Goal: Task Accomplishment & Management: Manage account settings

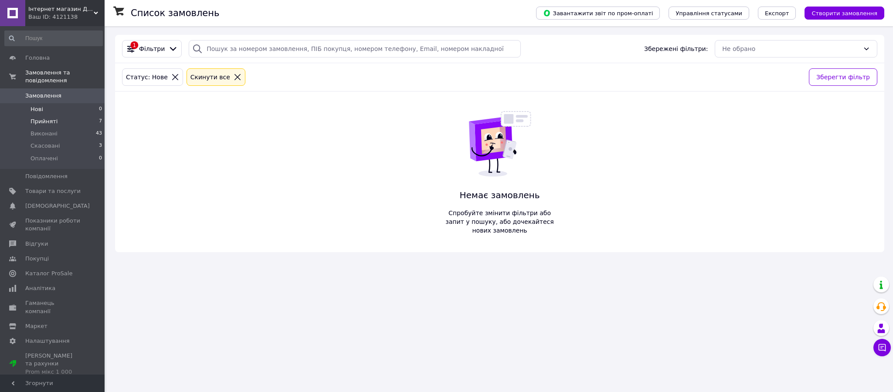
click at [47, 118] on span "Прийняті" at bounding box center [44, 122] width 27 height 8
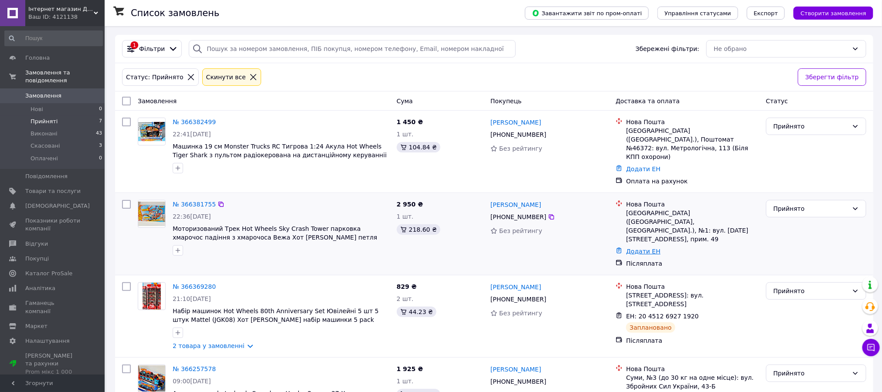
click at [640, 255] on link "Додати ЕН" at bounding box center [643, 251] width 34 height 7
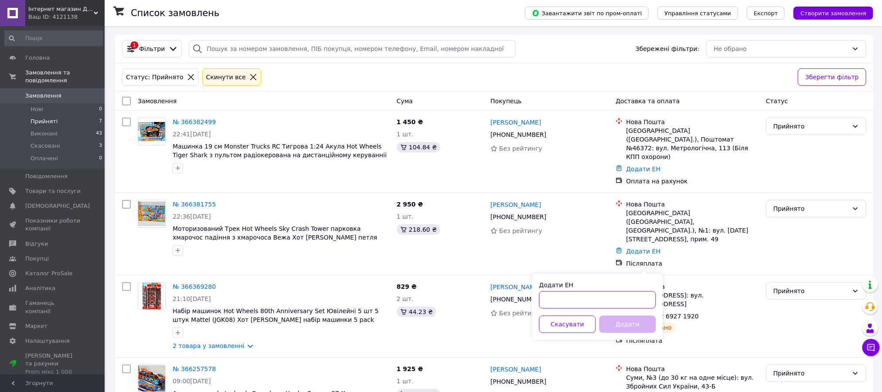
click at [561, 304] on input "Додати ЕН" at bounding box center [597, 300] width 117 height 17
paste input "20451269303022"
type input "20451269303022"
click at [612, 328] on button "Додати" at bounding box center [627, 324] width 57 height 17
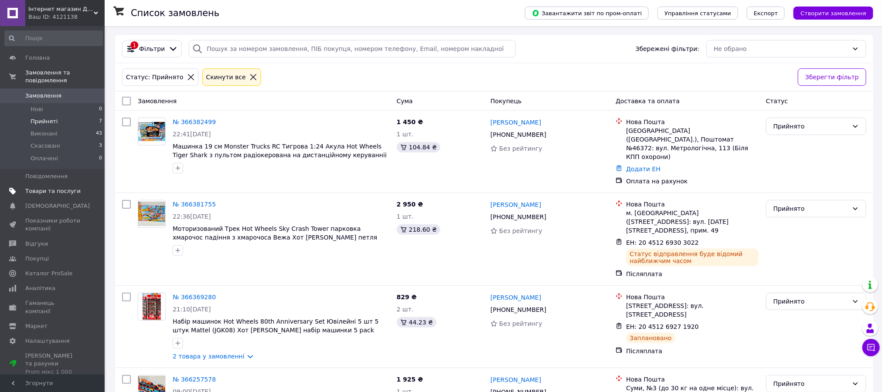
click at [47, 187] on span "Товари та послуги" at bounding box center [52, 191] width 55 height 8
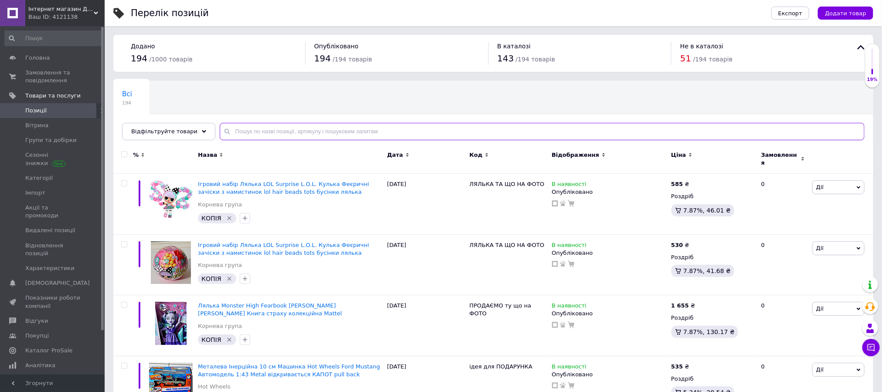
click at [224, 138] on input "text" at bounding box center [542, 131] width 644 height 17
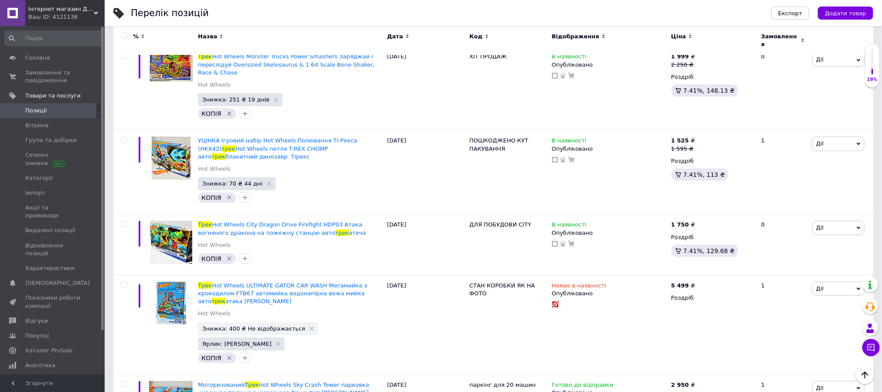
scroll to position [2161, 0]
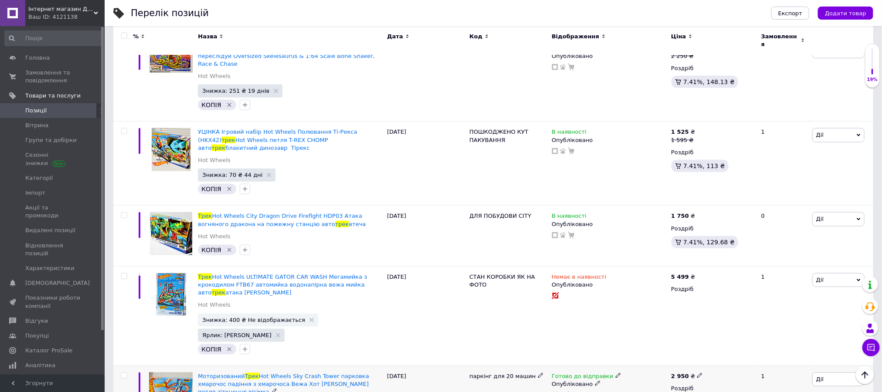
type input "трек"
click at [697, 373] on use at bounding box center [699, 375] width 5 height 5
drag, startPoint x: 728, startPoint y: 164, endPoint x: 706, endPoint y: 165, distance: 22.3
click at [706, 357] on input "2950" at bounding box center [739, 365] width 66 height 17
type input "3075"
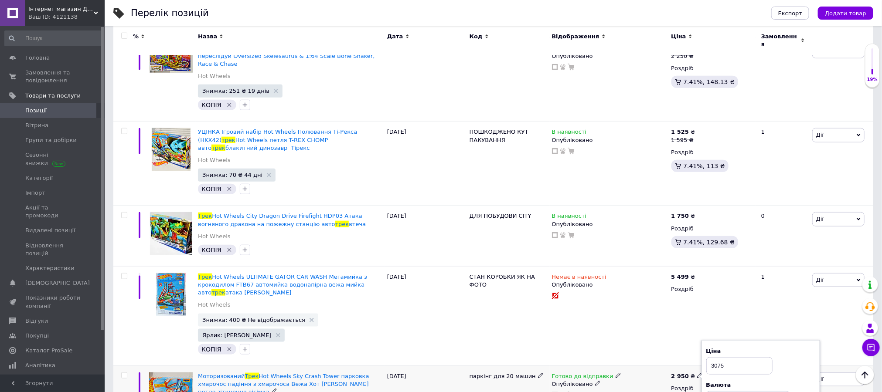
click at [697, 373] on use at bounding box center [699, 375] width 5 height 5
type input "3125"
click at [697, 373] on icon at bounding box center [699, 375] width 5 height 5
type input "3100"
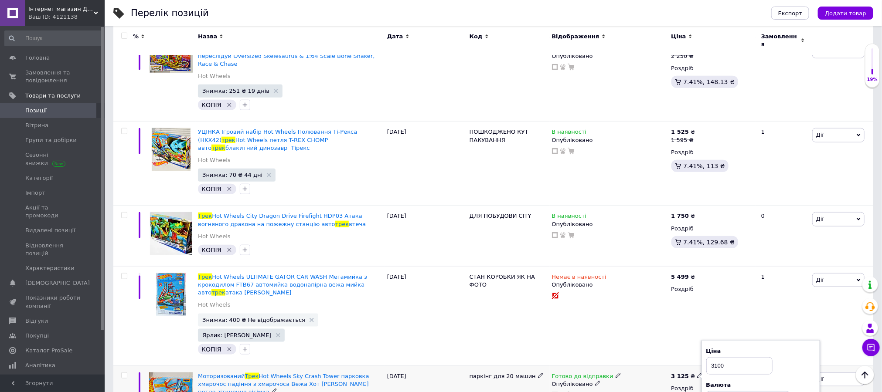
click at [697, 373] on icon at bounding box center [699, 375] width 5 height 5
type input "3099"
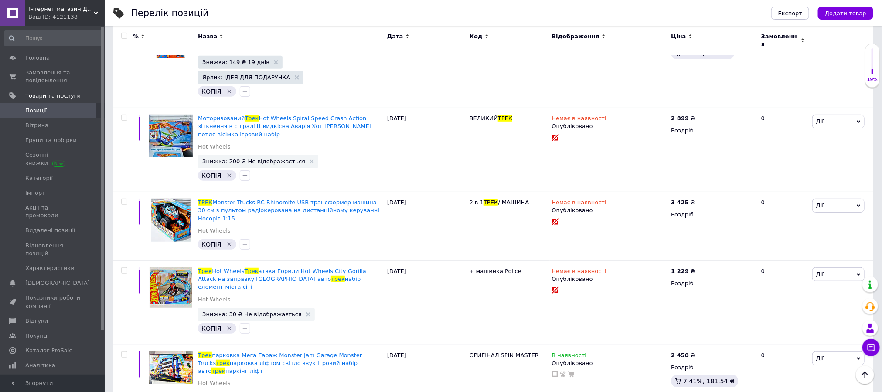
scroll to position [0, 0]
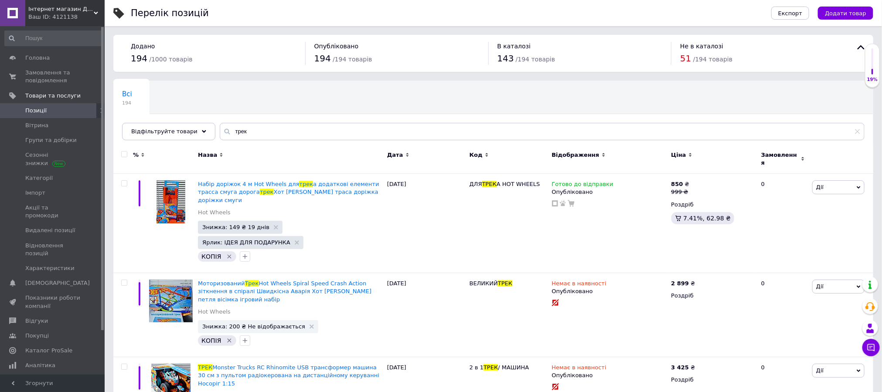
click at [33, 111] on span "Позиції" at bounding box center [35, 111] width 21 height 8
click at [37, 129] on span "Вітрина" at bounding box center [36, 126] width 23 height 8
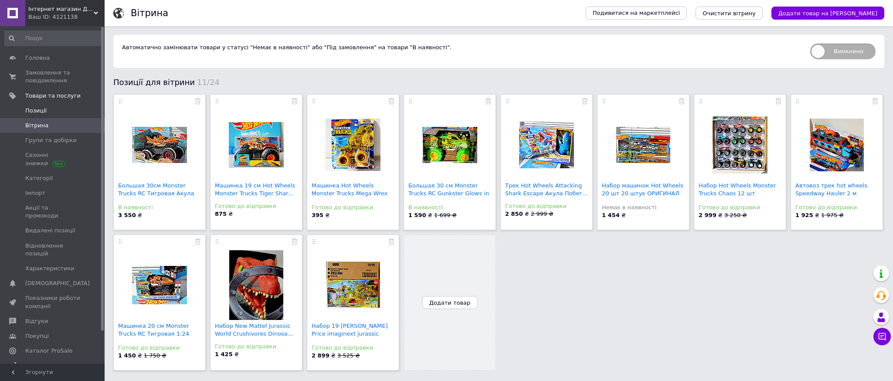
click at [34, 110] on span "Позиції" at bounding box center [35, 111] width 21 height 8
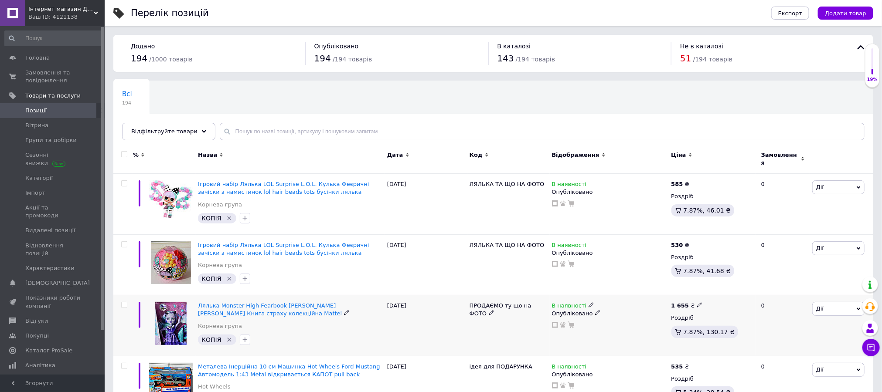
click at [859, 311] on icon at bounding box center [858, 309] width 4 height 4
click at [776, 353] on li "Копіювати" at bounding box center [805, 350] width 115 height 12
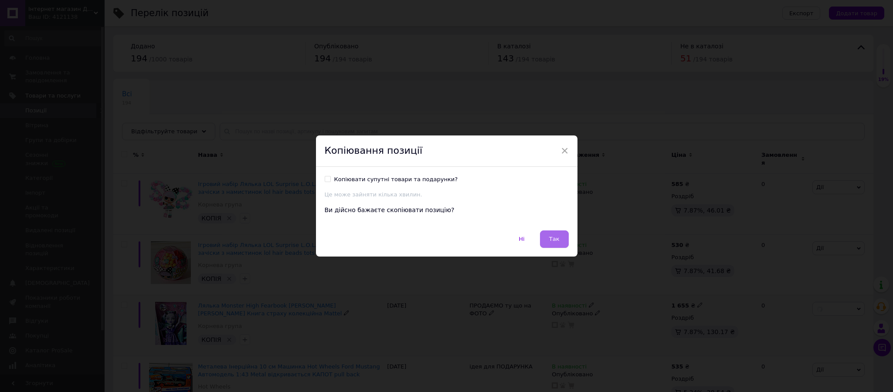
click at [553, 241] on span "Так" at bounding box center [554, 239] width 10 height 7
